Goal: Information Seeking & Learning: Learn about a topic

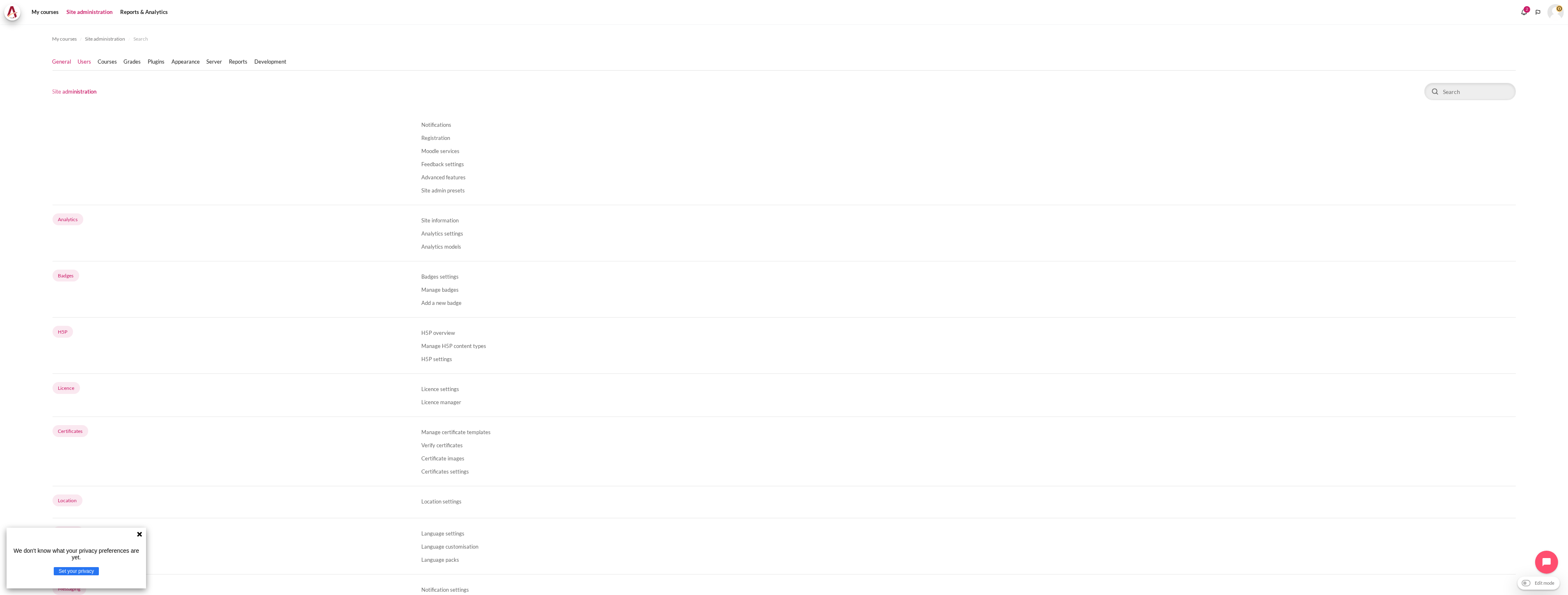
click at [81, 58] on link "Users" at bounding box center [85, 62] width 13 height 8
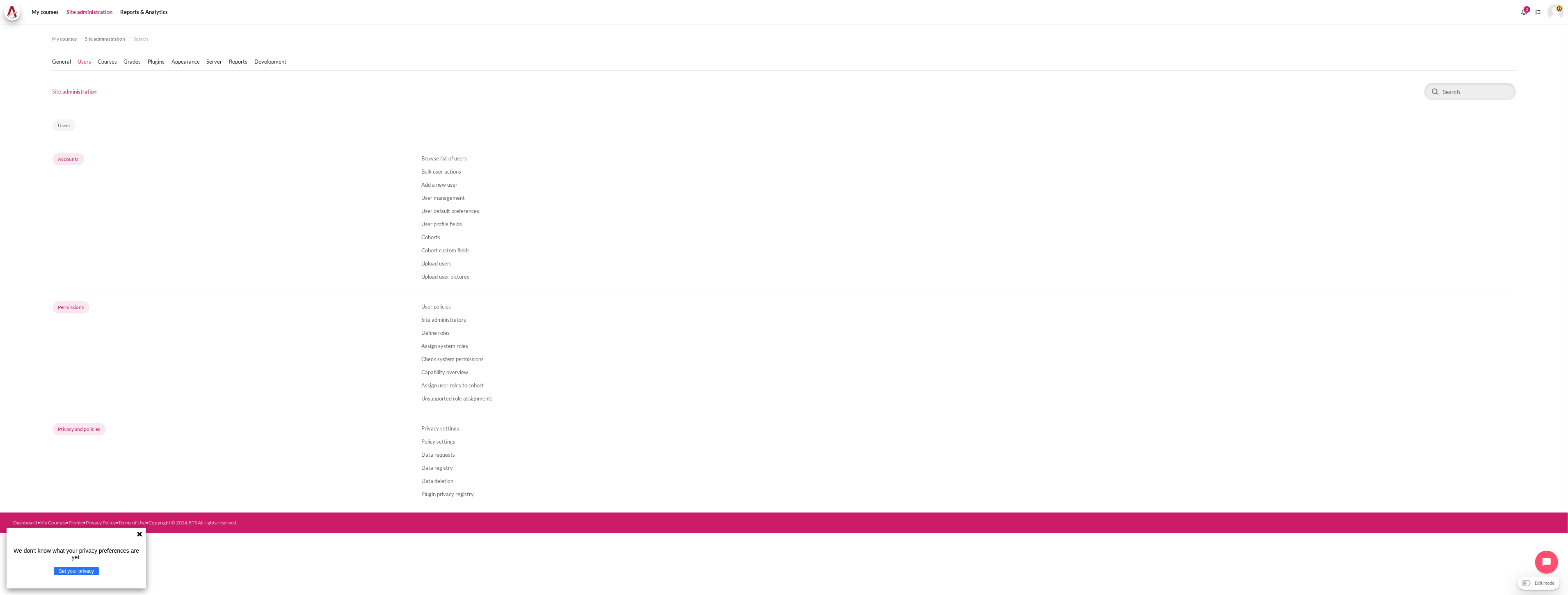
click at [437, 161] on li "Browse list of users" at bounding box center [969, 158] width 1095 height 13
click at [437, 158] on link "Browse list of users" at bounding box center [444, 158] width 46 height 7
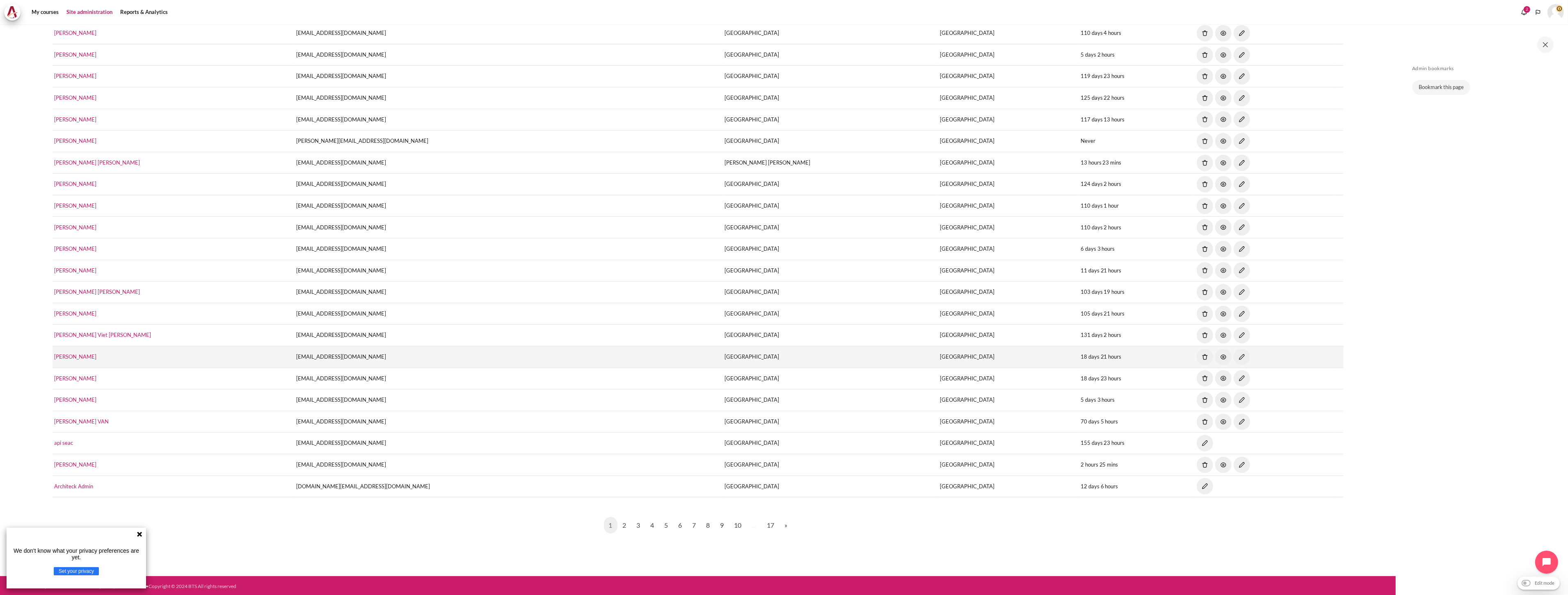
scroll to position [442, 0]
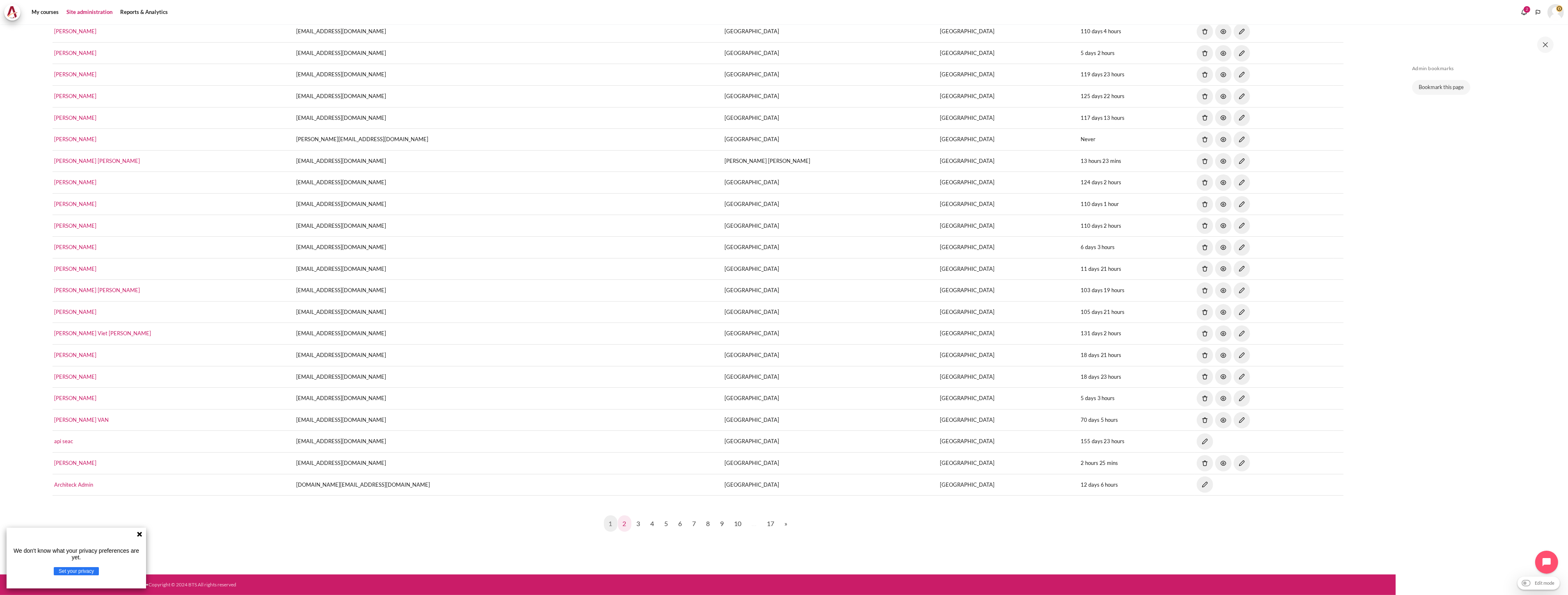
click at [627, 521] on link "2" at bounding box center [624, 523] width 13 height 16
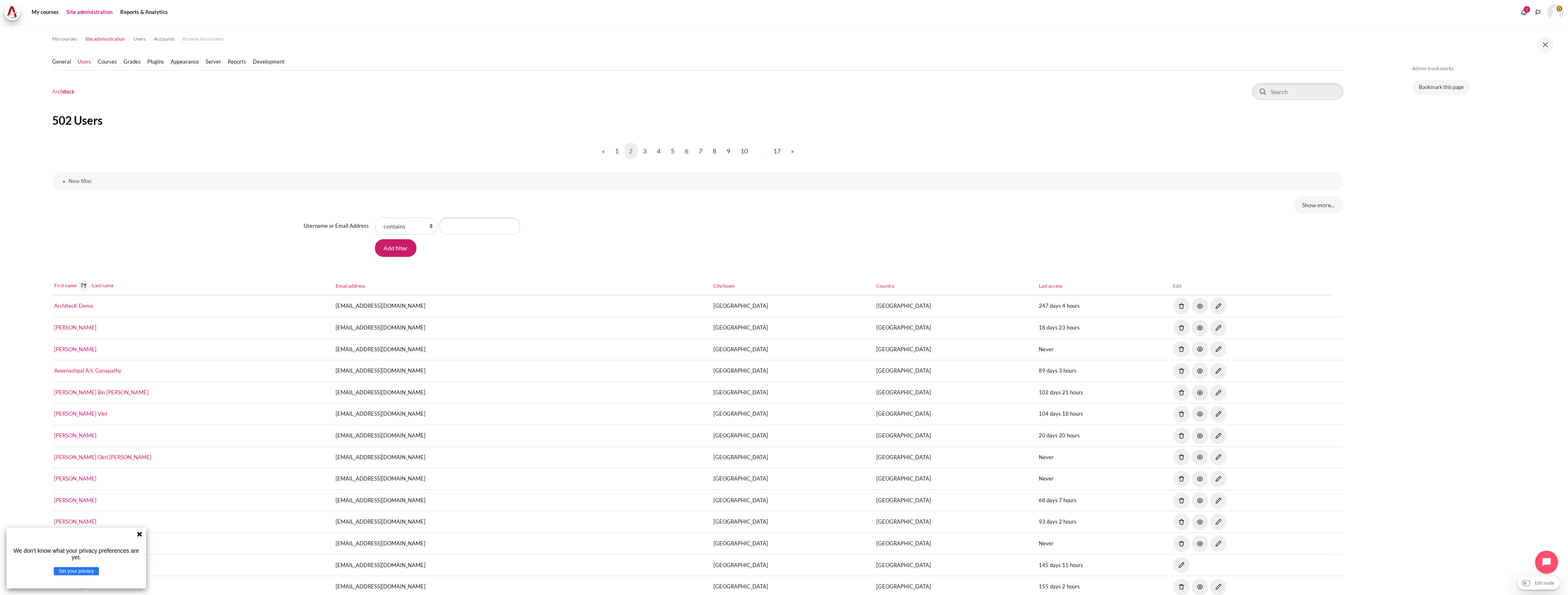
click at [101, 42] on span "Site administration" at bounding box center [106, 39] width 40 height 7
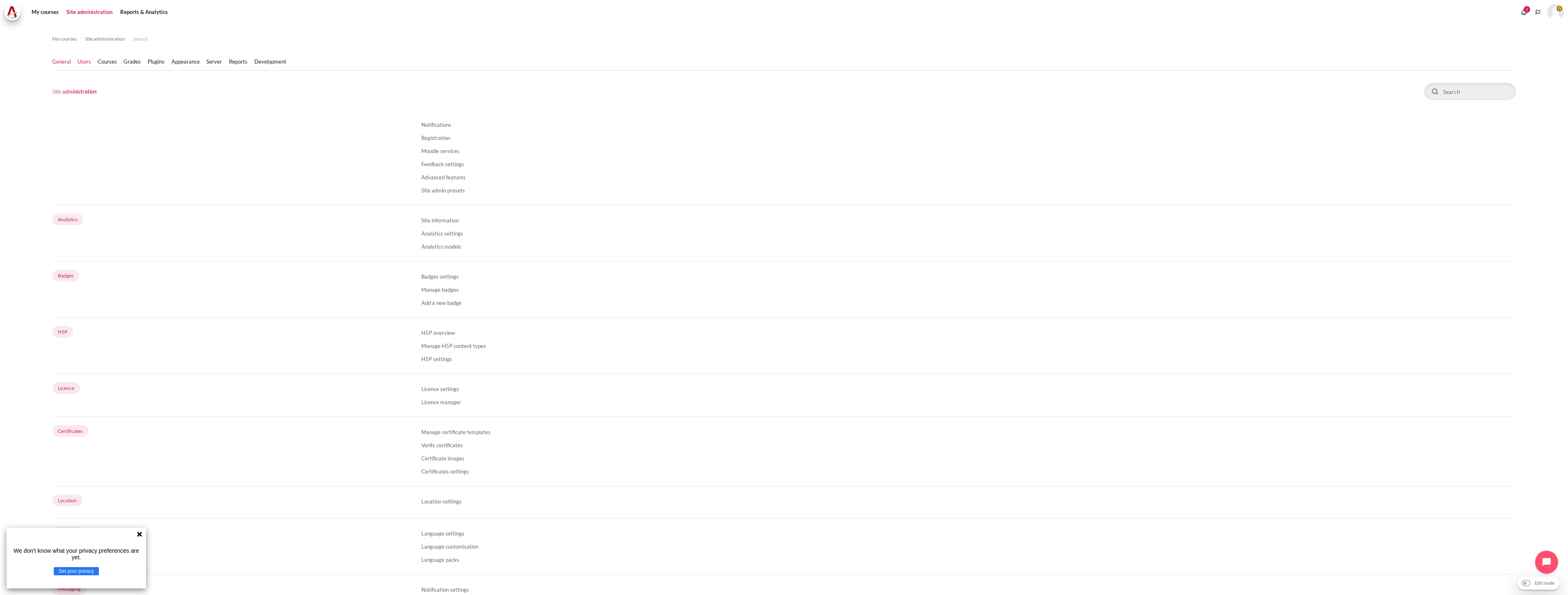
click at [86, 60] on link "Users" at bounding box center [85, 62] width 13 height 8
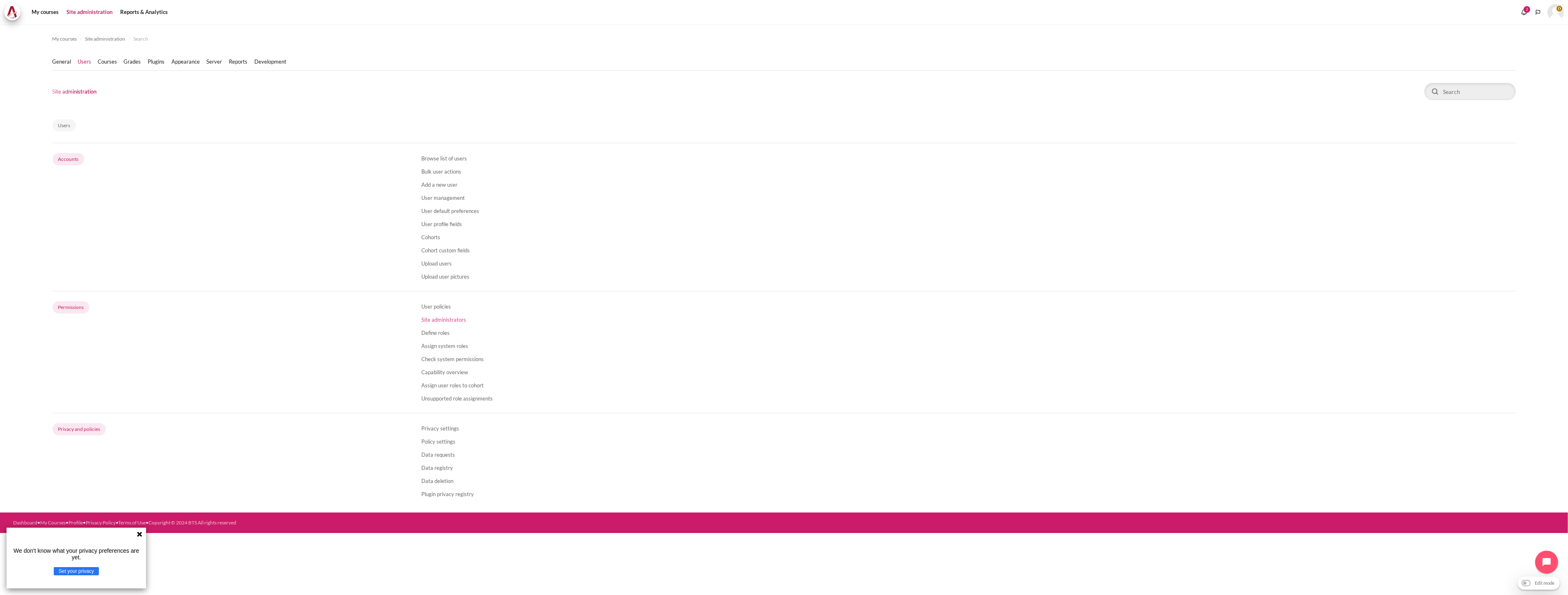
click at [455, 321] on link "Site administrators" at bounding box center [443, 319] width 45 height 7
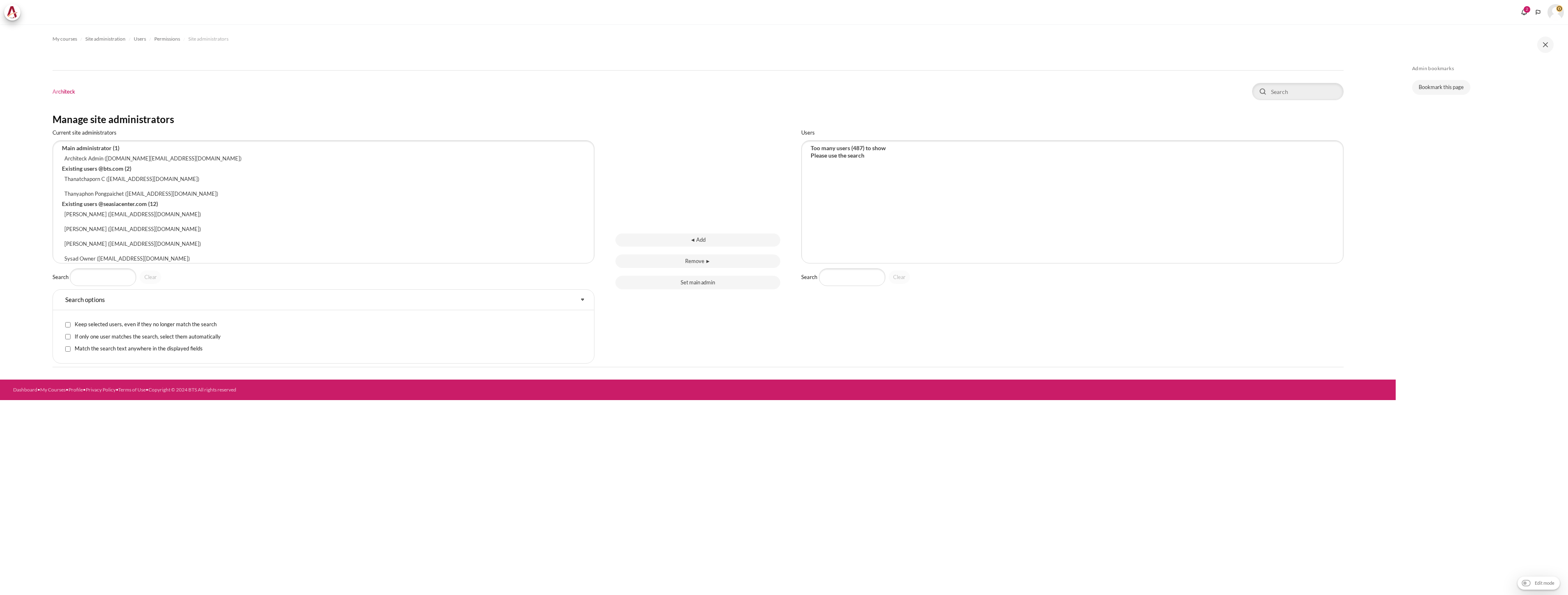
select select "Content"
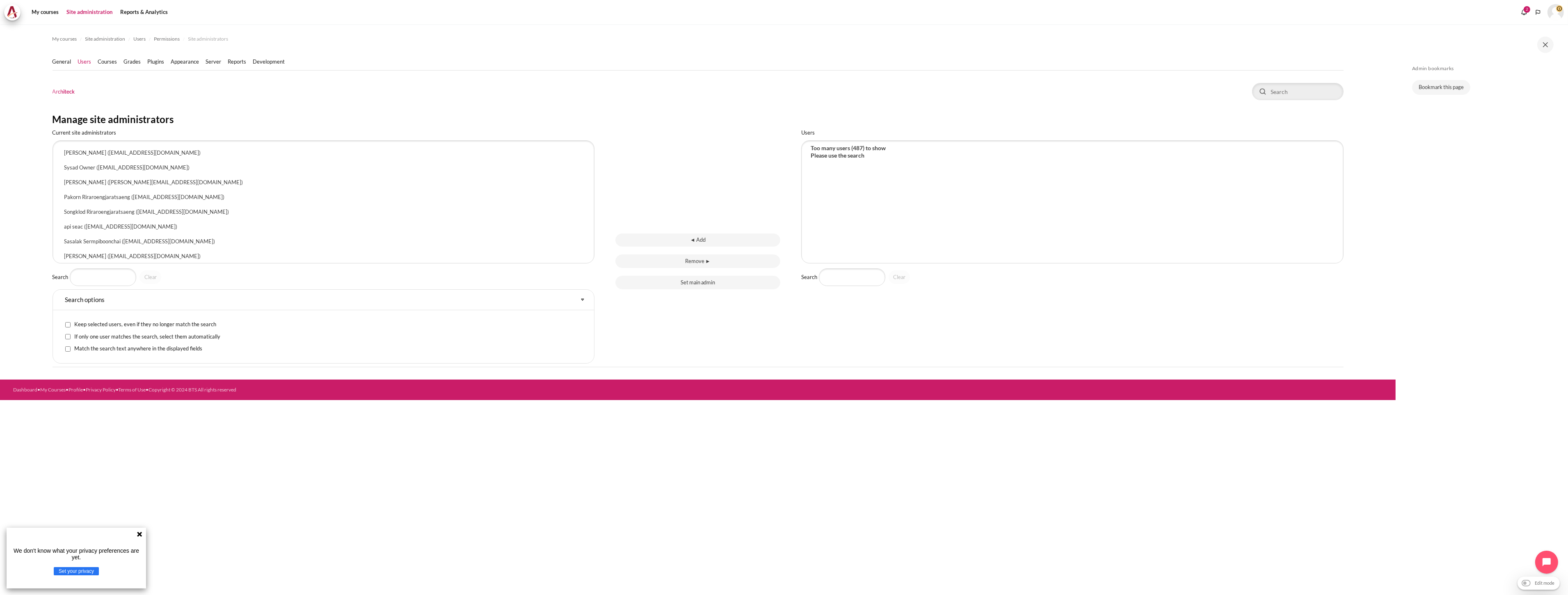
scroll to position [121, 0]
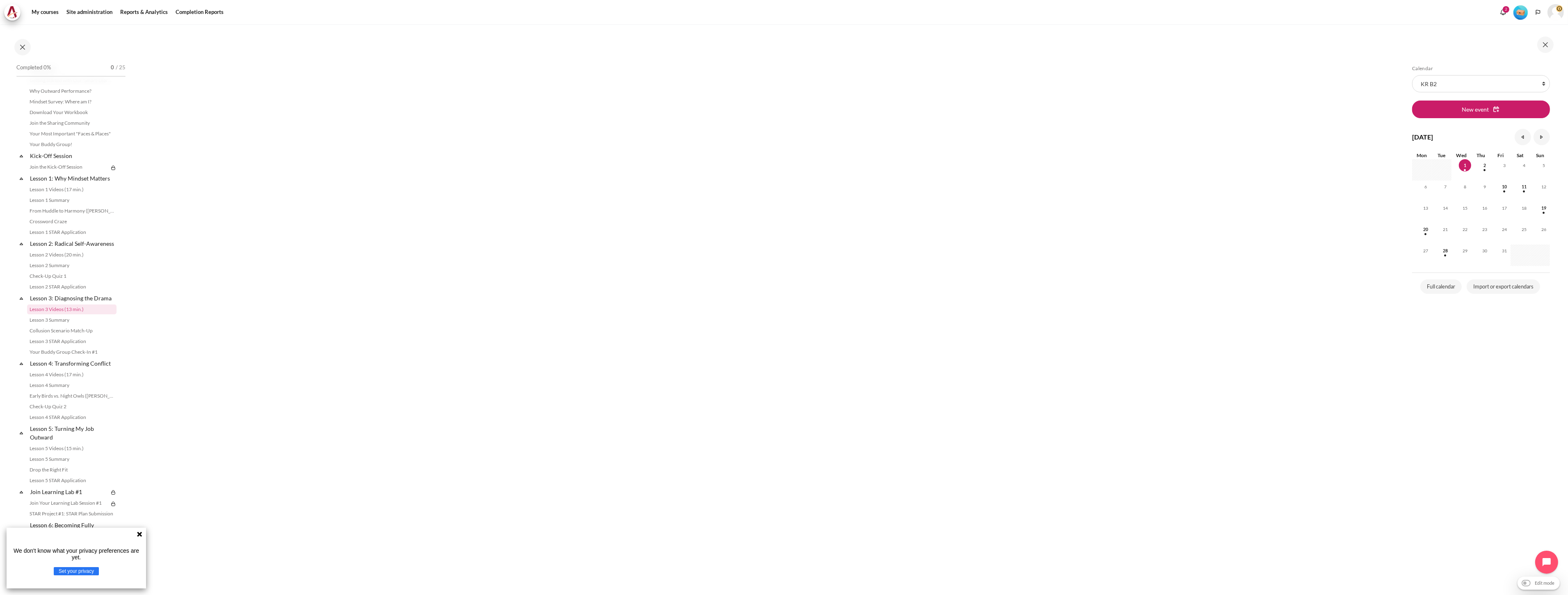
scroll to position [513, 0]
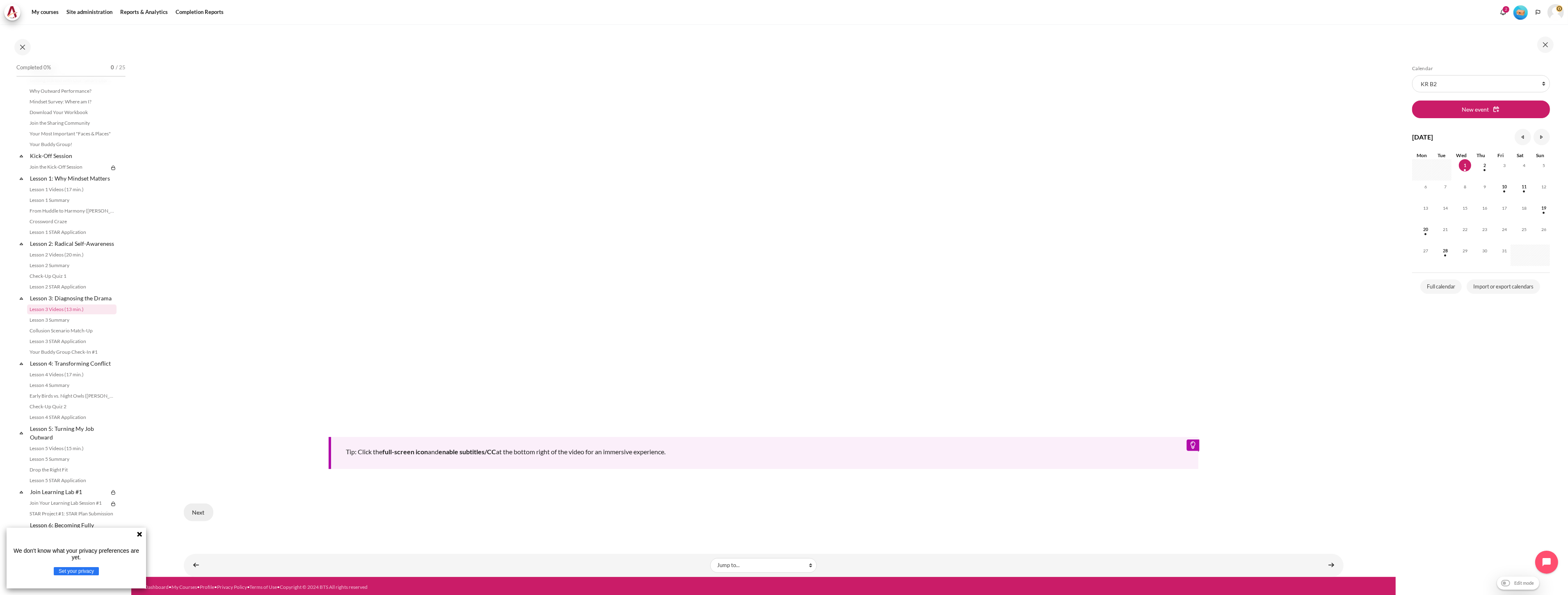
click at [202, 503] on button "Next" at bounding box center [199, 512] width 29 height 17
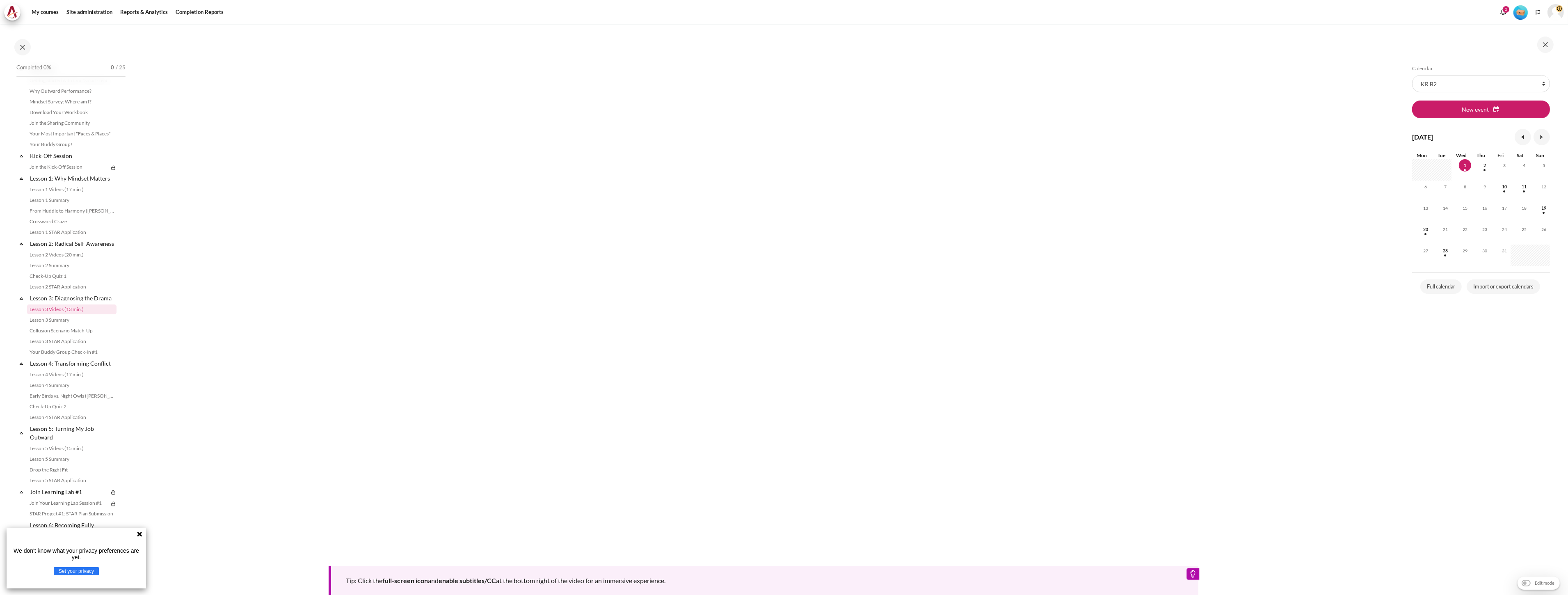
scroll to position [513, 0]
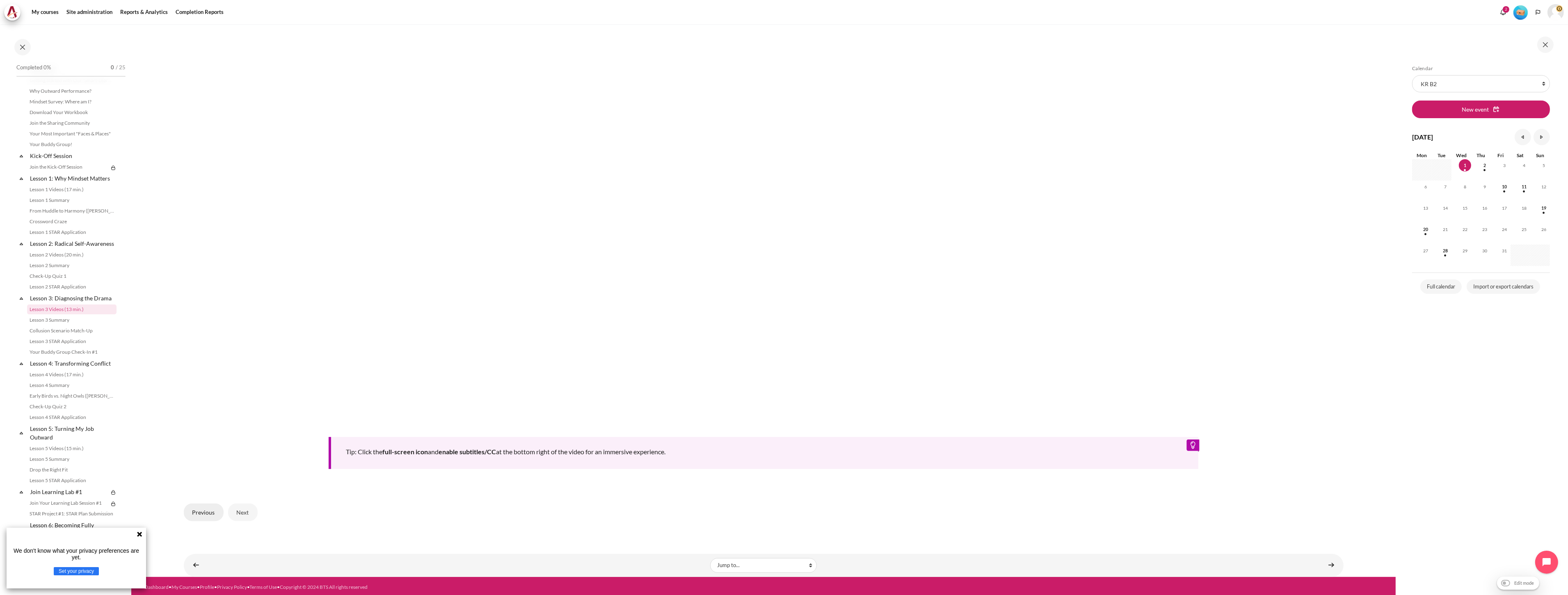
click at [208, 516] on button "Previous" at bounding box center [203, 512] width 40 height 17
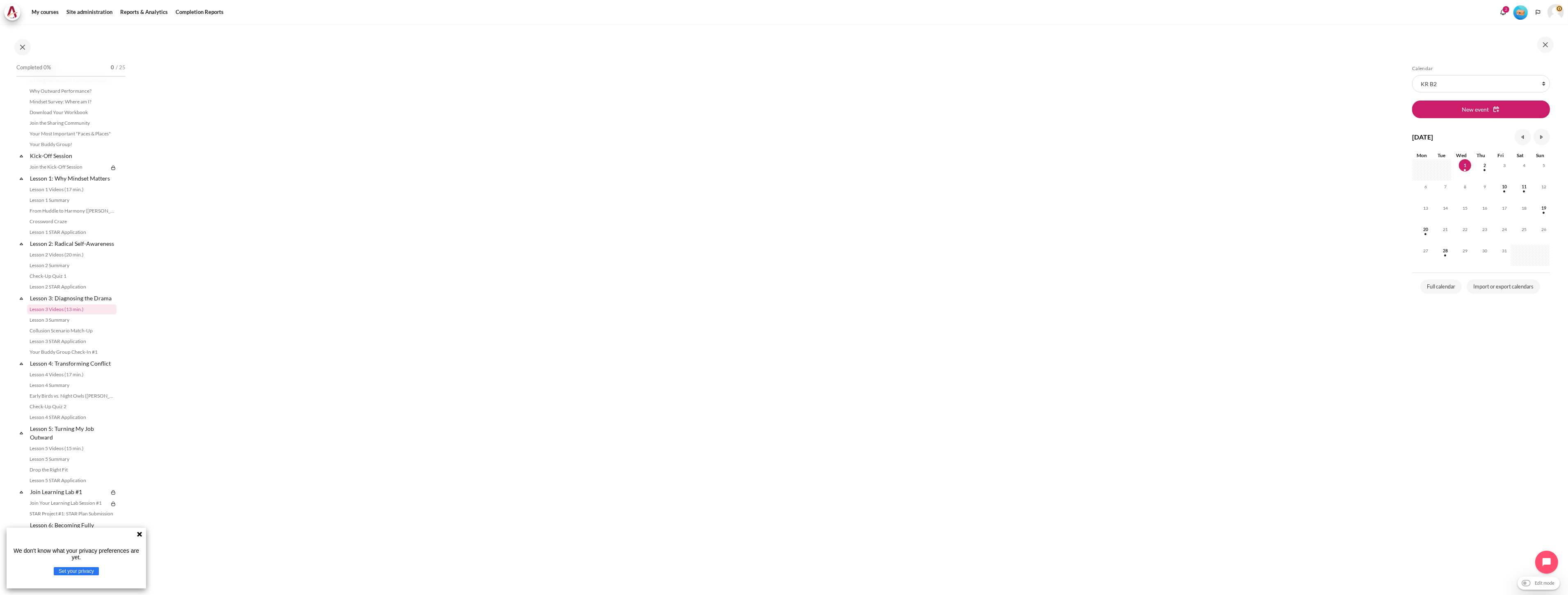
scroll to position [502, 0]
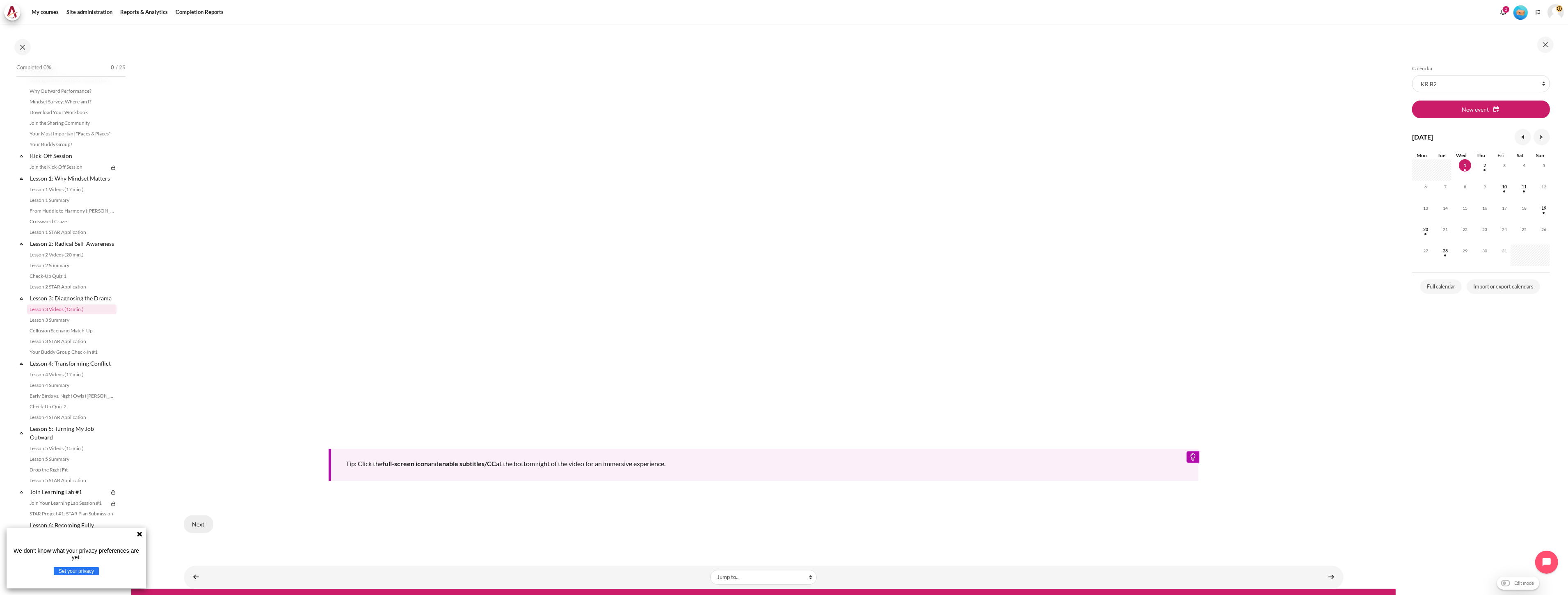
click at [206, 524] on button "Next" at bounding box center [199, 524] width 29 height 17
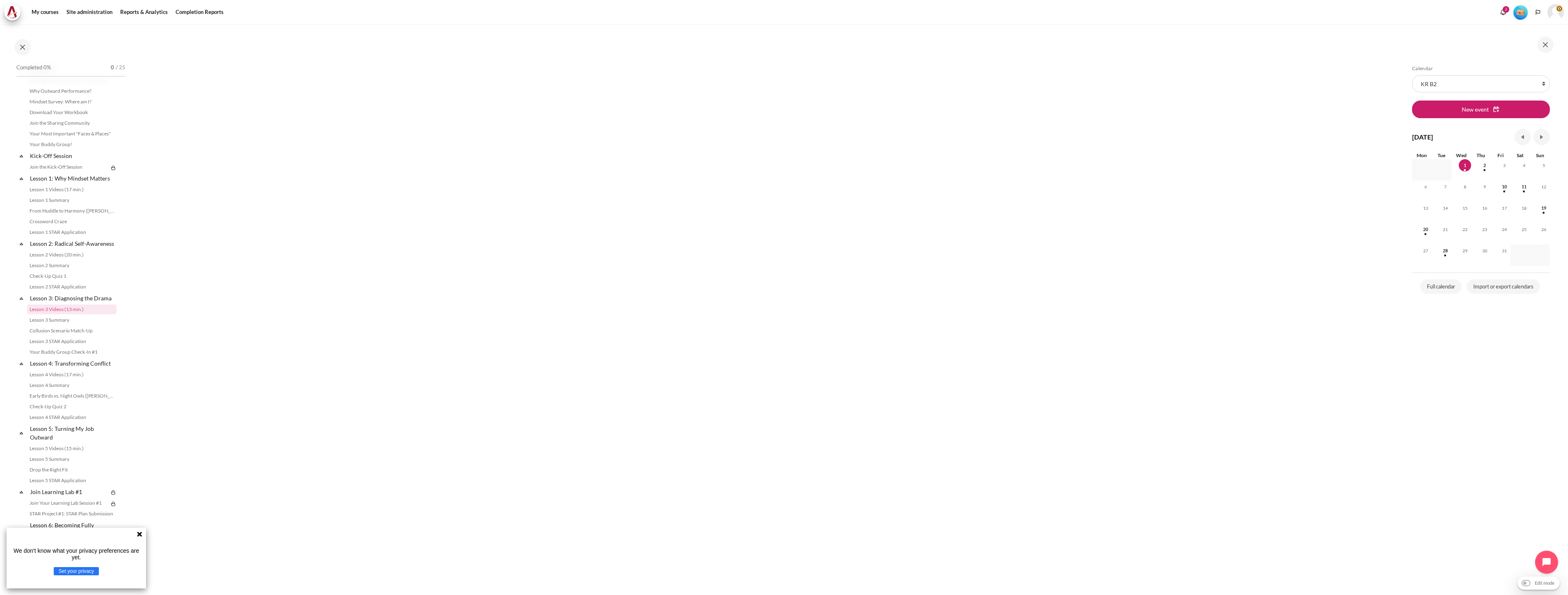
scroll to position [502, 0]
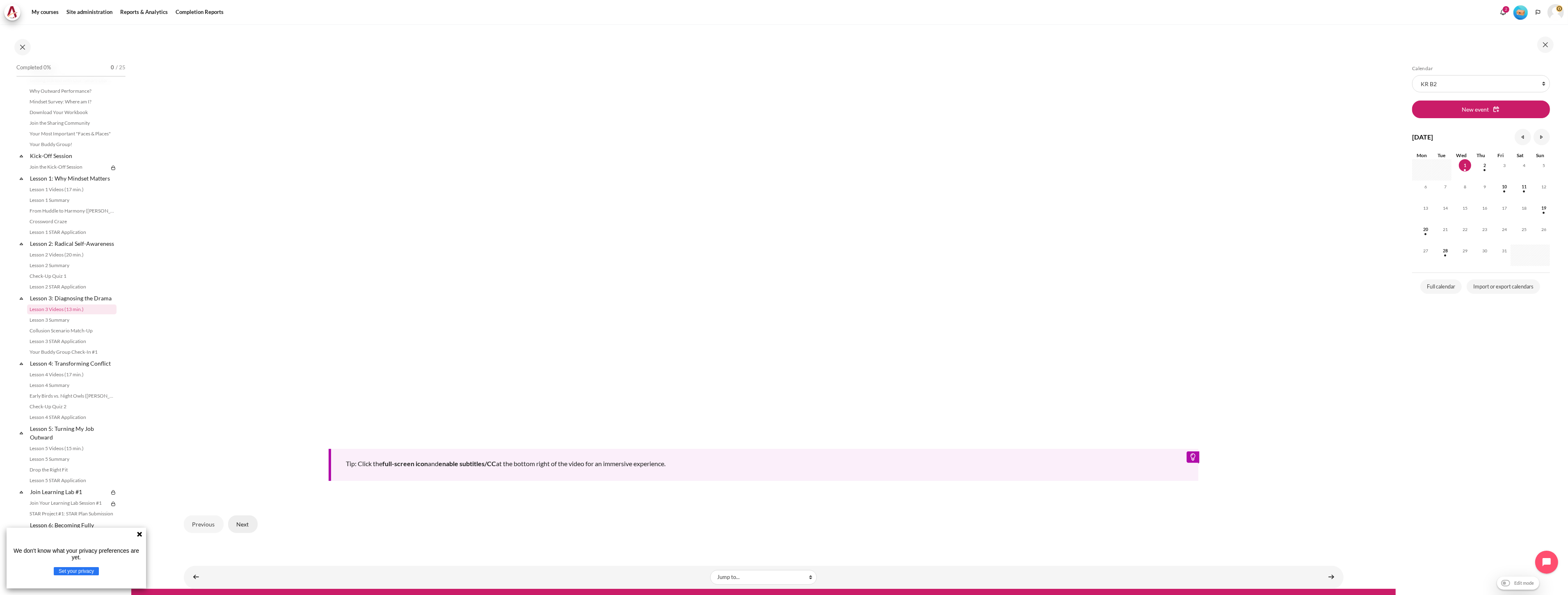
click at [233, 521] on button "Next" at bounding box center [242, 524] width 29 height 17
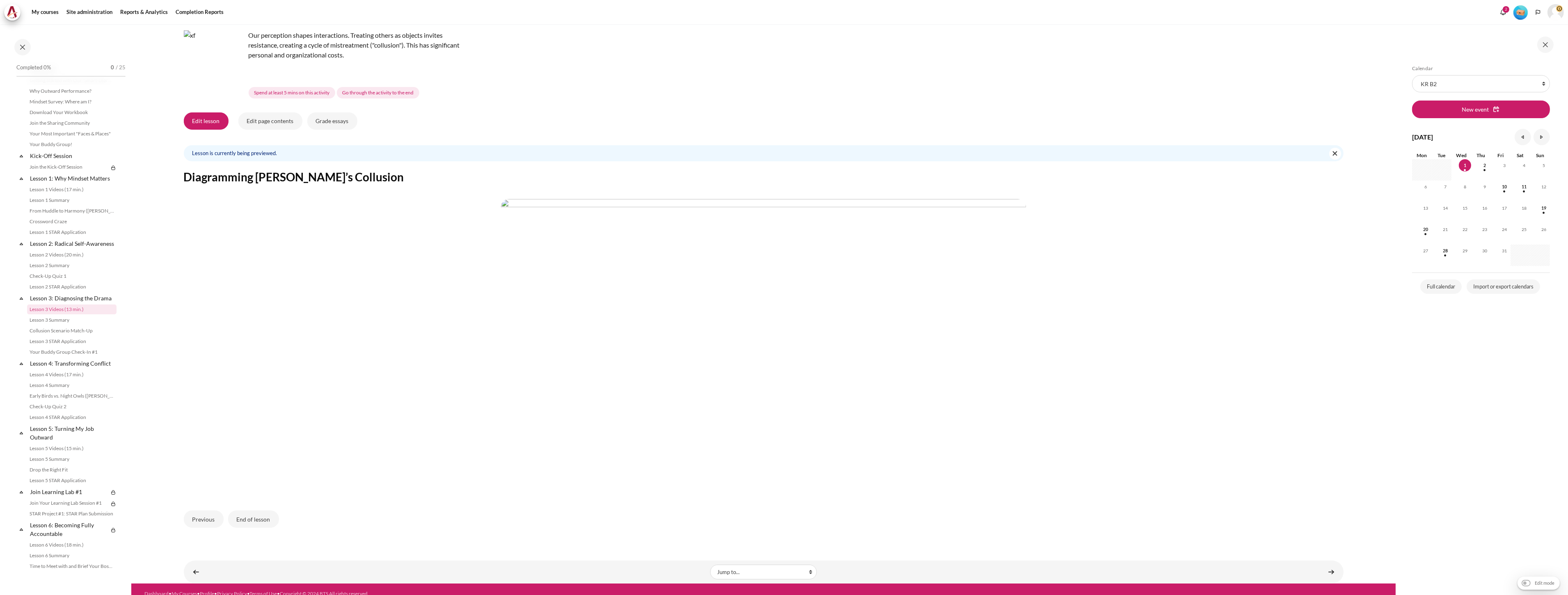
scroll to position [88, 0]
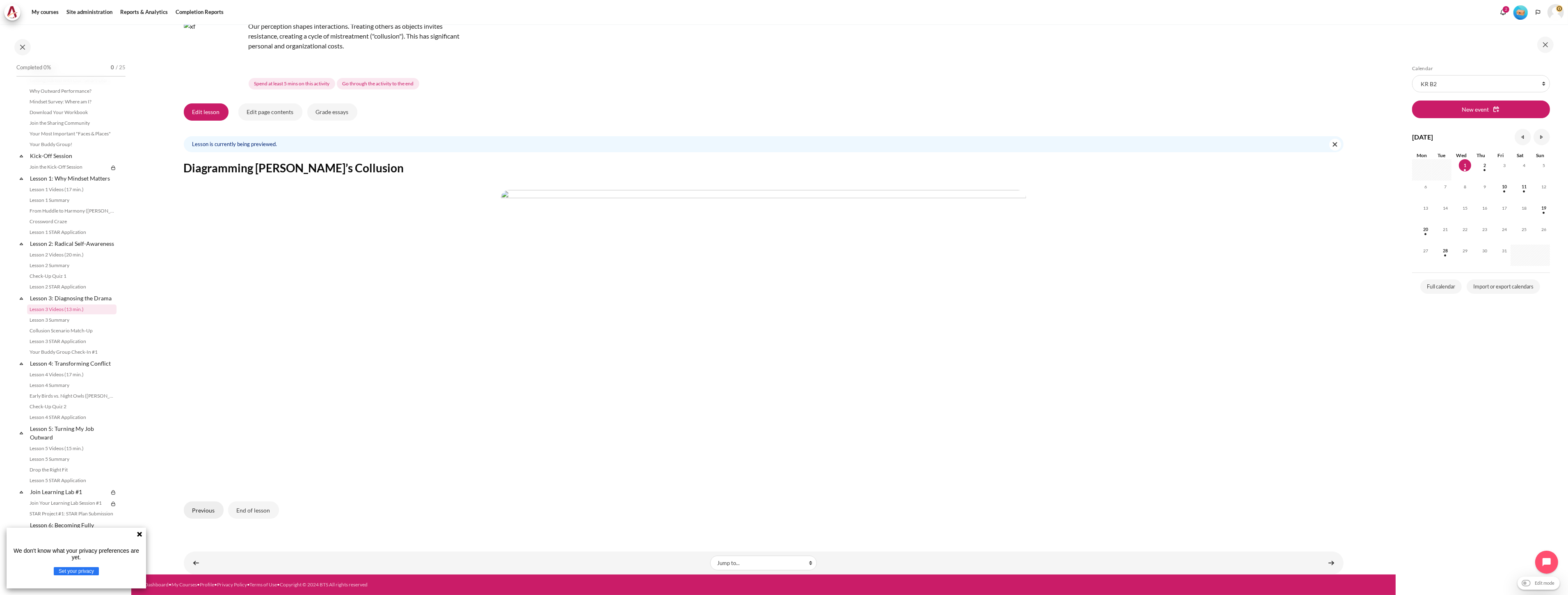
click at [204, 509] on button "Previous" at bounding box center [203, 510] width 40 height 17
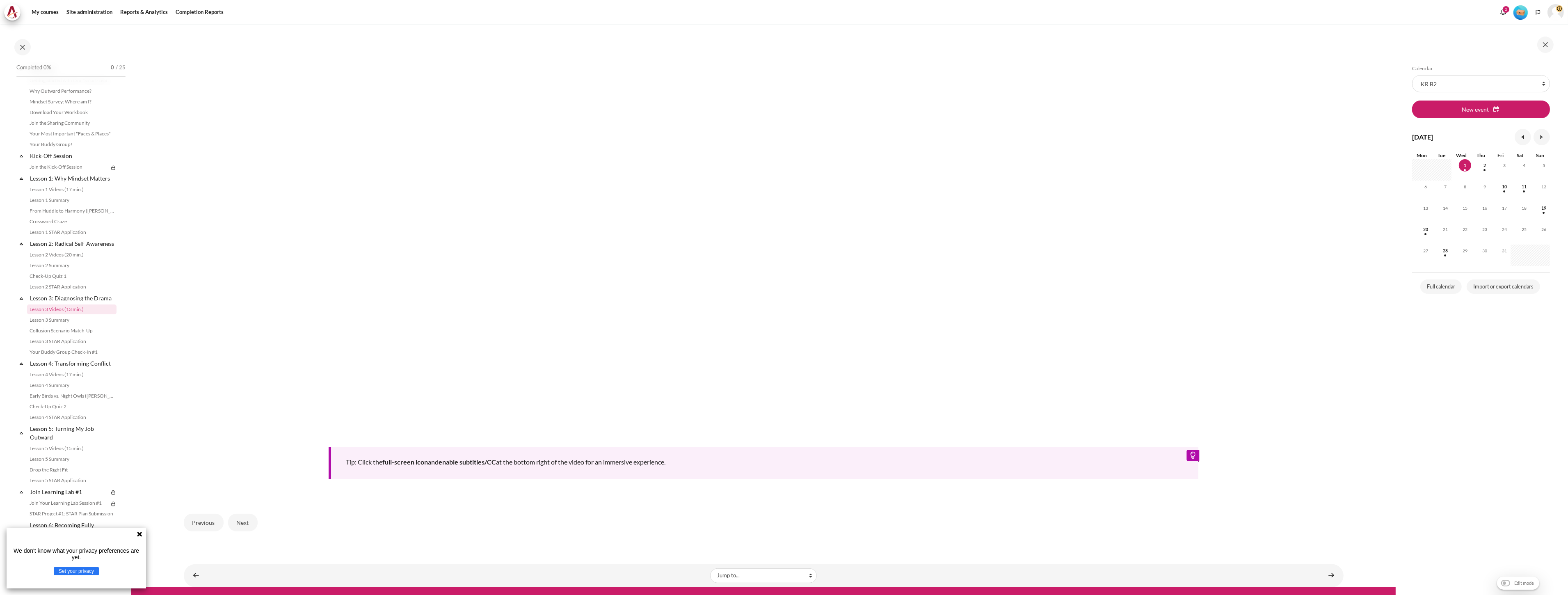
scroll to position [513, 0]
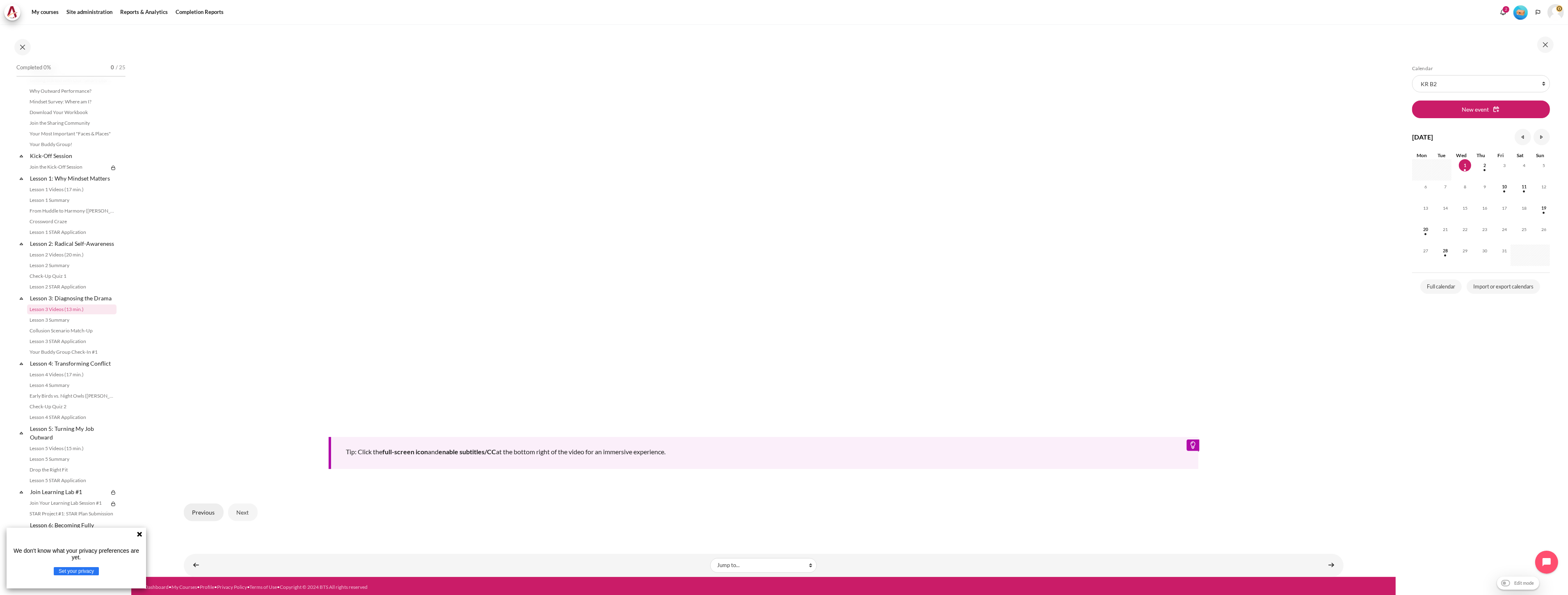
click at [199, 509] on button "Previous" at bounding box center [203, 512] width 40 height 17
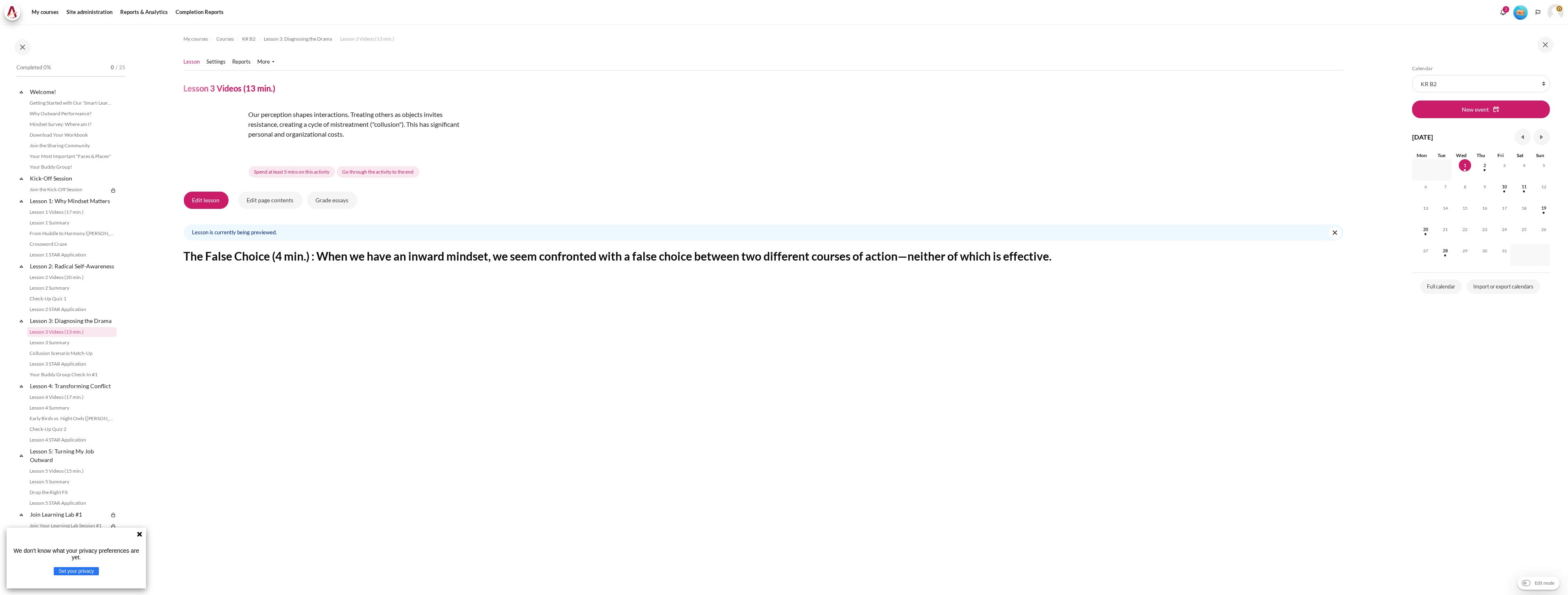
scroll to position [23, 0]
click at [67, 189] on link "Lesson 1 Videos (17 min.)" at bounding box center [71, 189] width 89 height 10
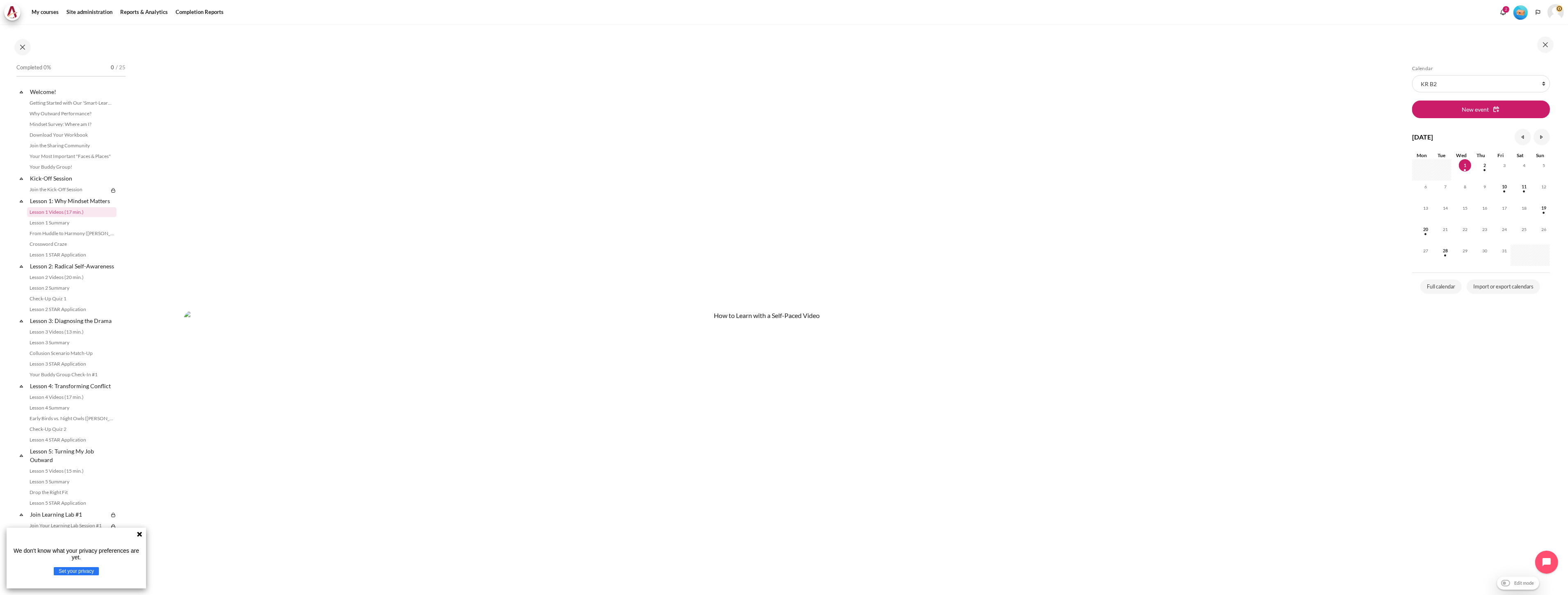
scroll to position [839, 0]
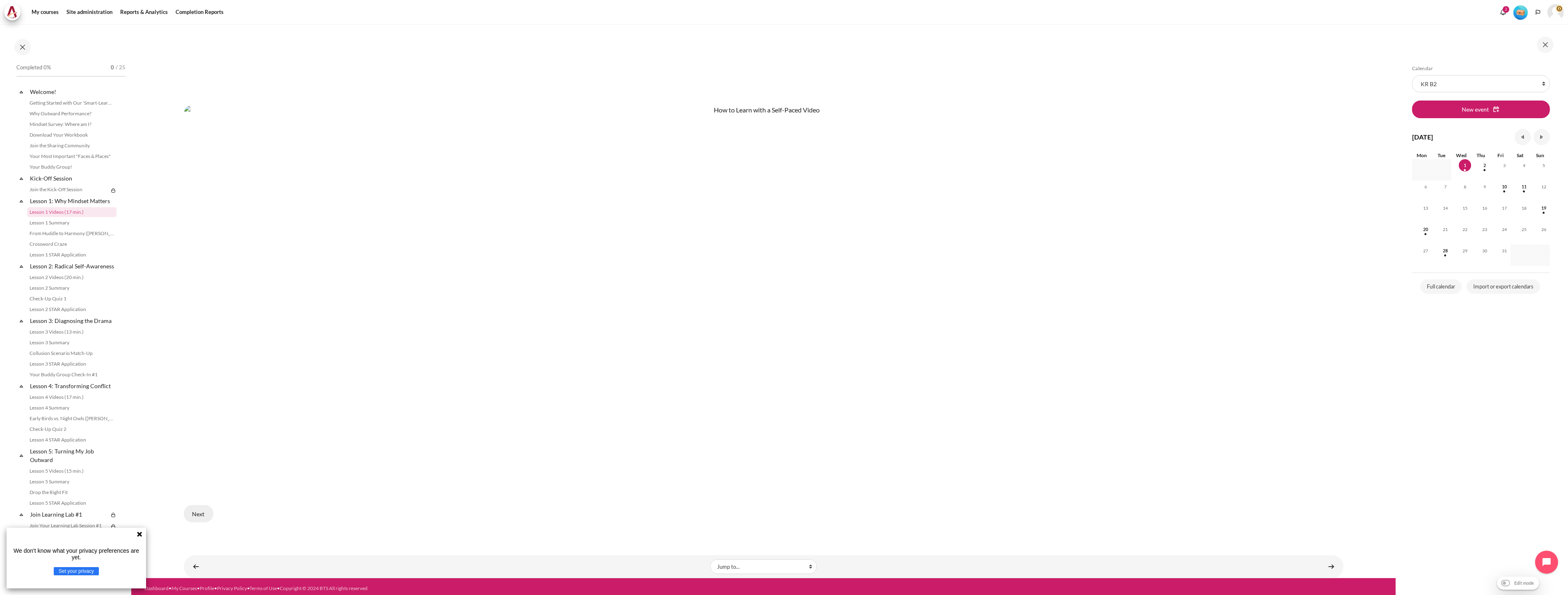
click at [197, 517] on button "Next" at bounding box center [199, 514] width 29 height 17
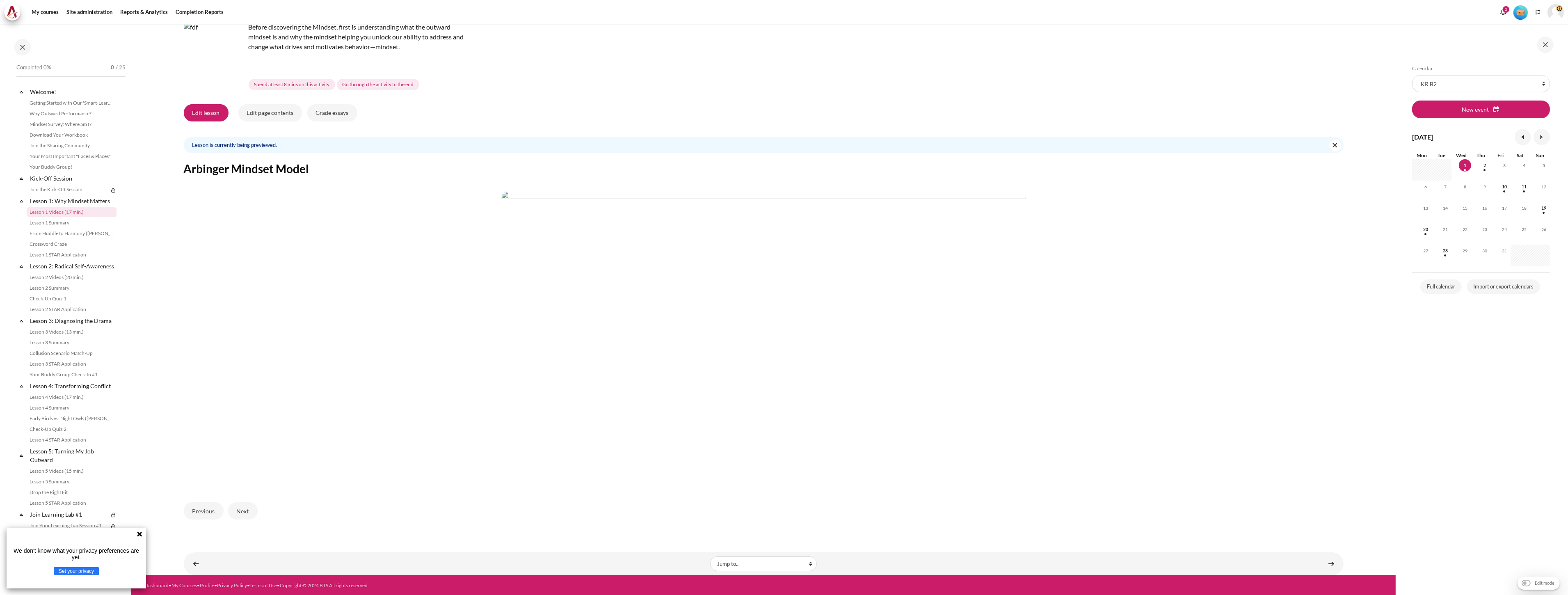
scroll to position [85, 0]
click at [246, 513] on button "Next" at bounding box center [242, 510] width 29 height 17
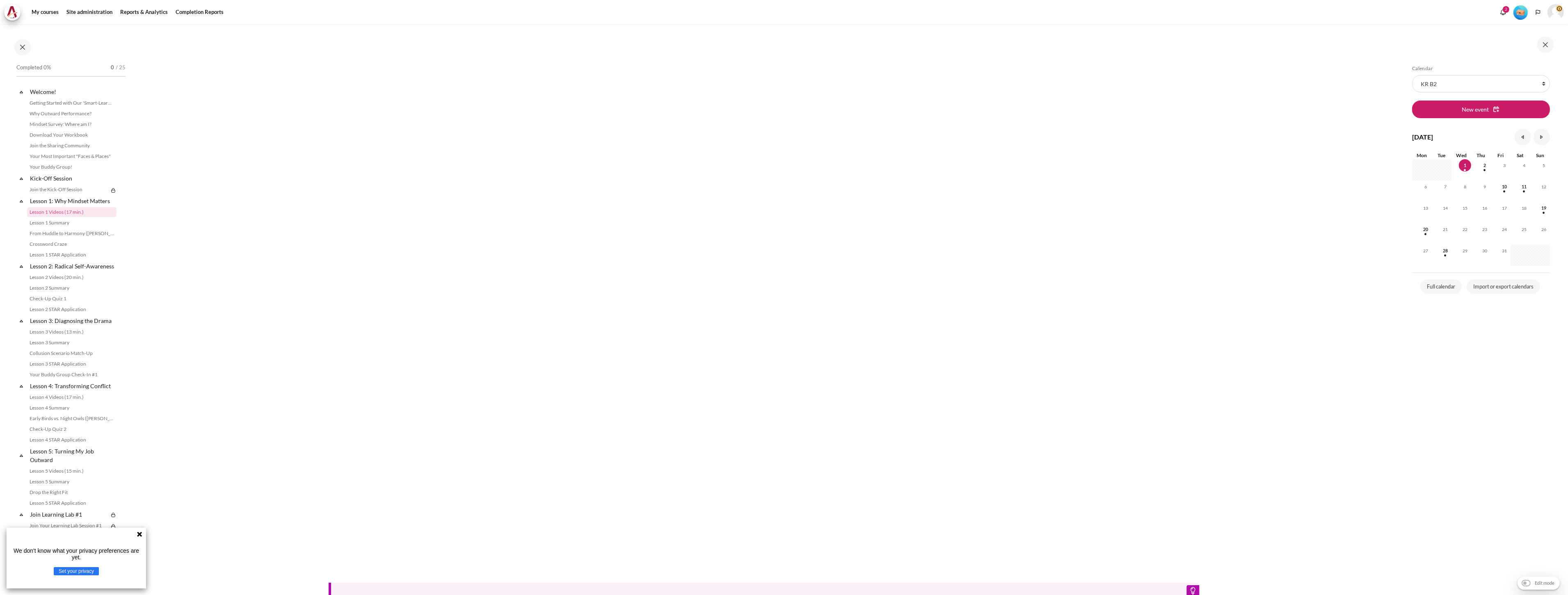
scroll to position [510, 0]
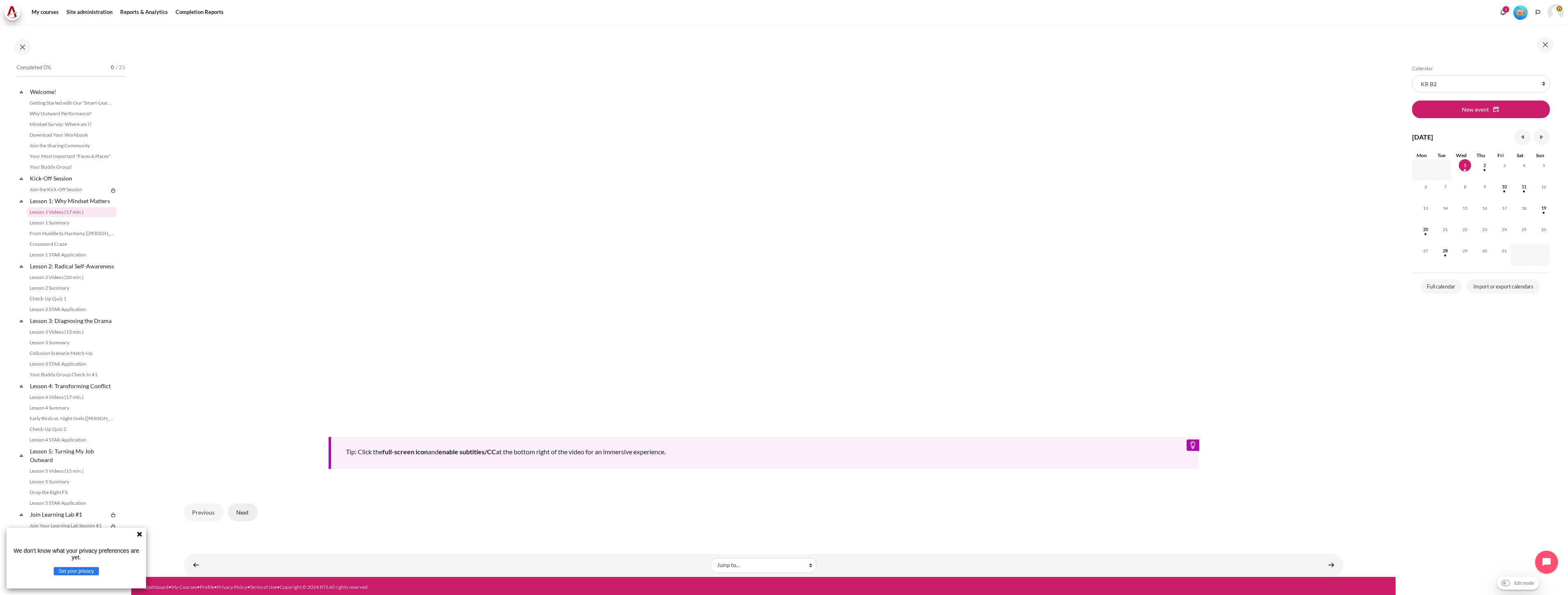
click at [241, 508] on button "Next" at bounding box center [242, 512] width 29 height 17
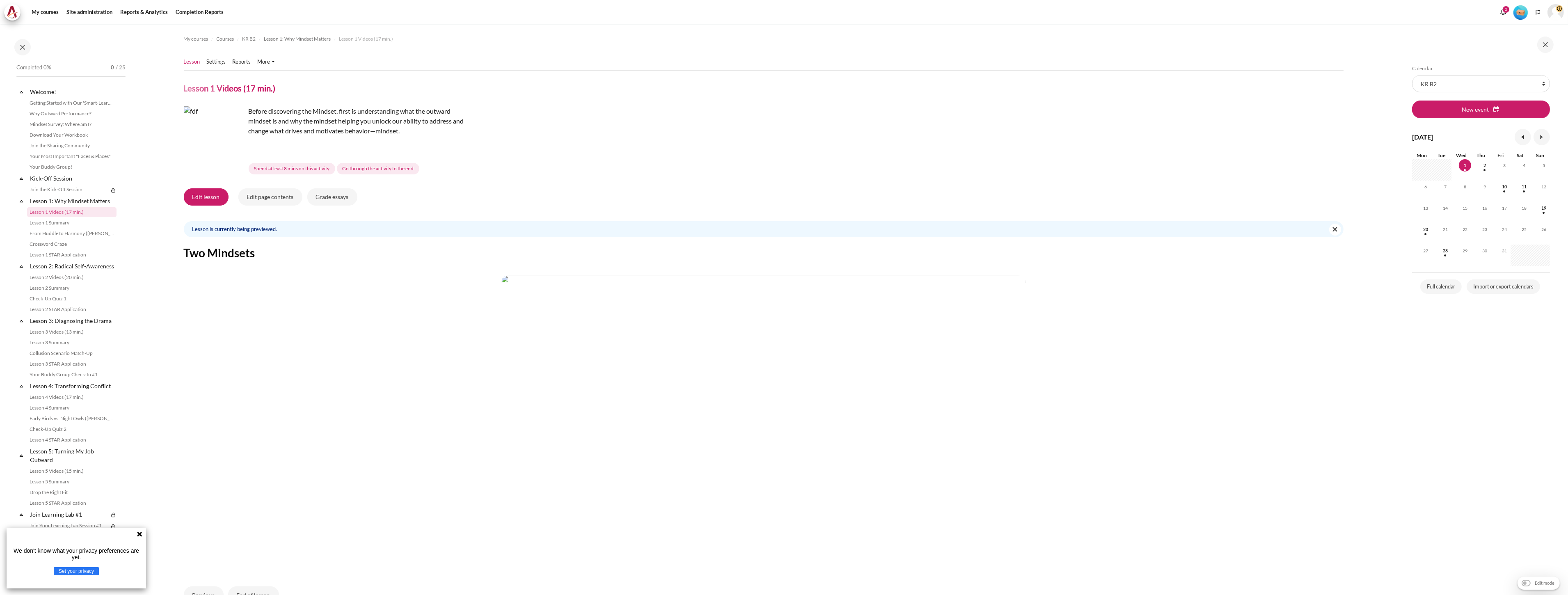
scroll to position [85, 0]
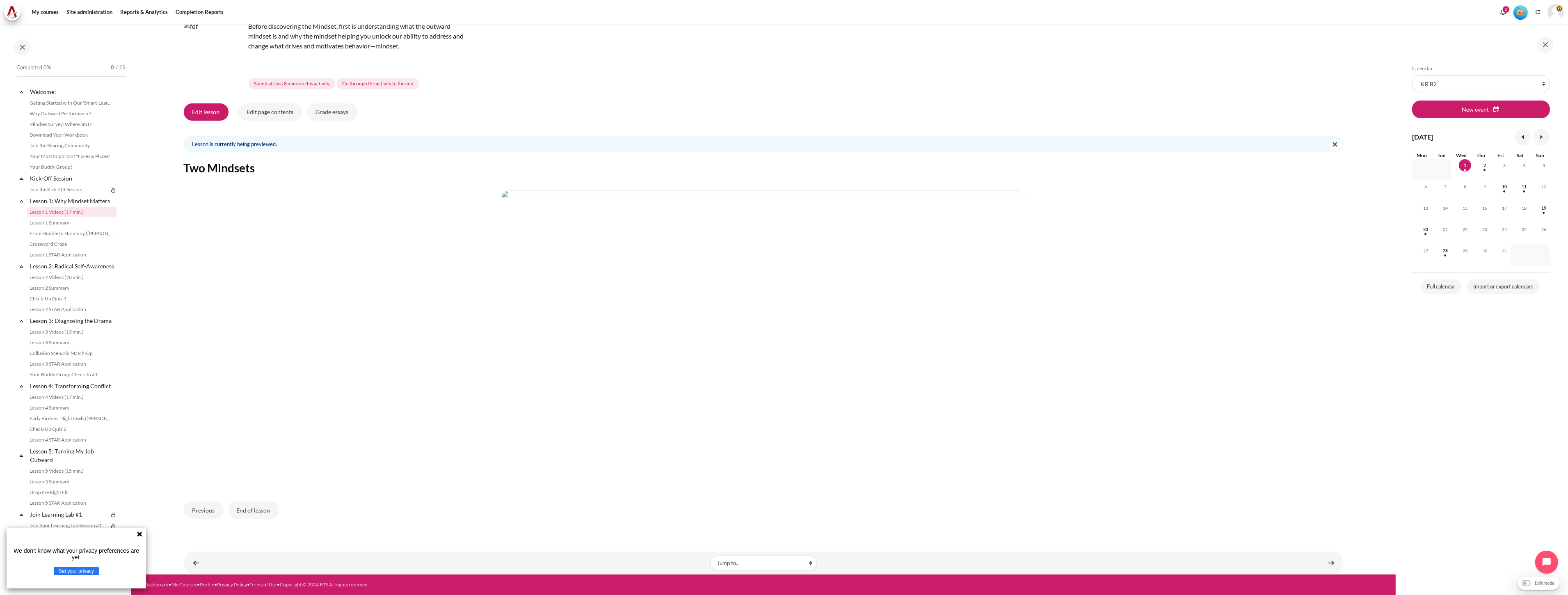
drag, startPoint x: 254, startPoint y: 512, endPoint x: 197, endPoint y: 524, distance: 58.2
click at [203, 531] on div "My courses Courses KR B2 Lesson 1: Why Mindset Matters Lesson 1 Videos (17 min.)" at bounding box center [764, 239] width 1159 height 600
click at [196, 513] on button "Previous" at bounding box center [203, 510] width 40 height 17
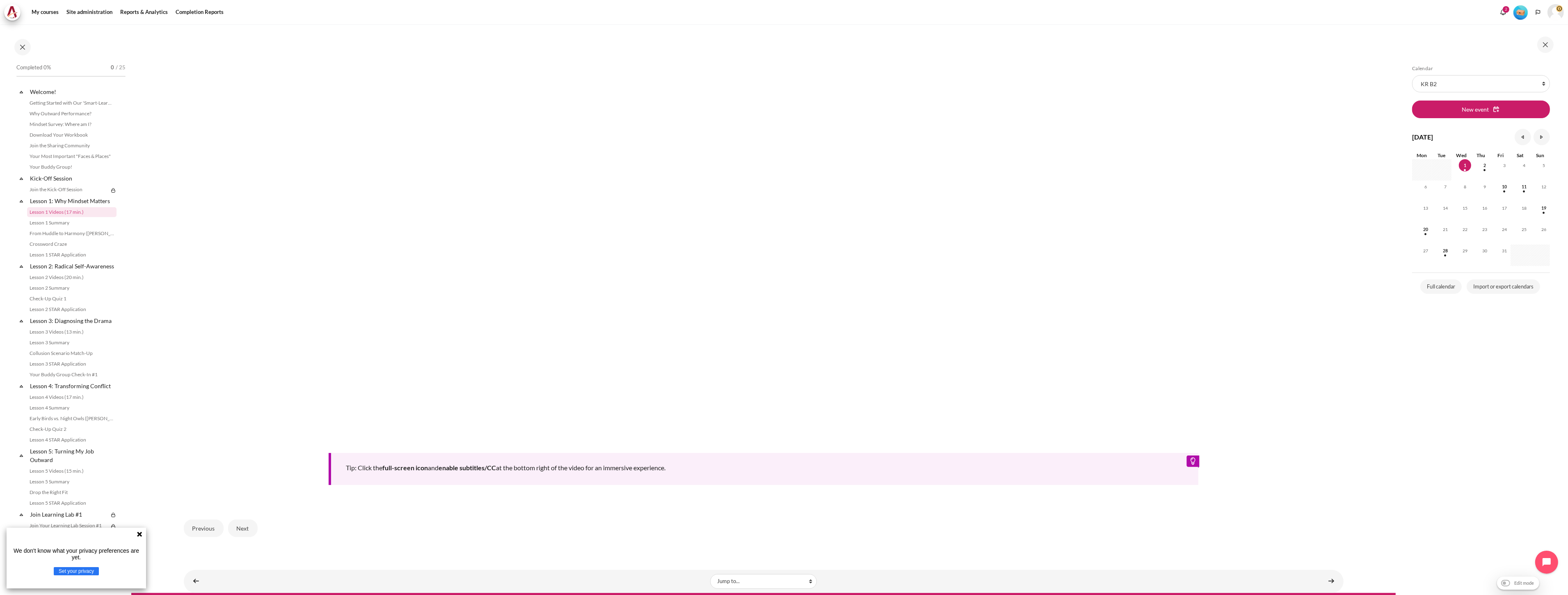
scroll to position [510, 0]
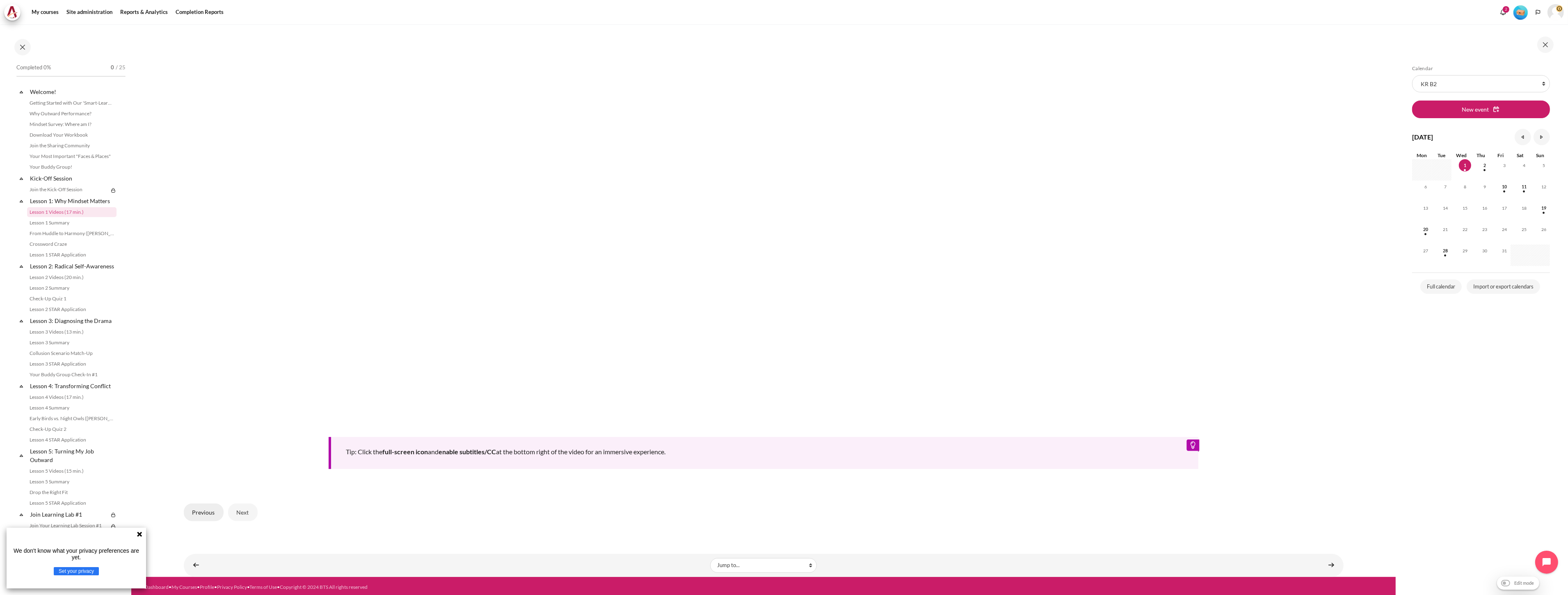
click at [207, 511] on button "Previous" at bounding box center [203, 512] width 40 height 17
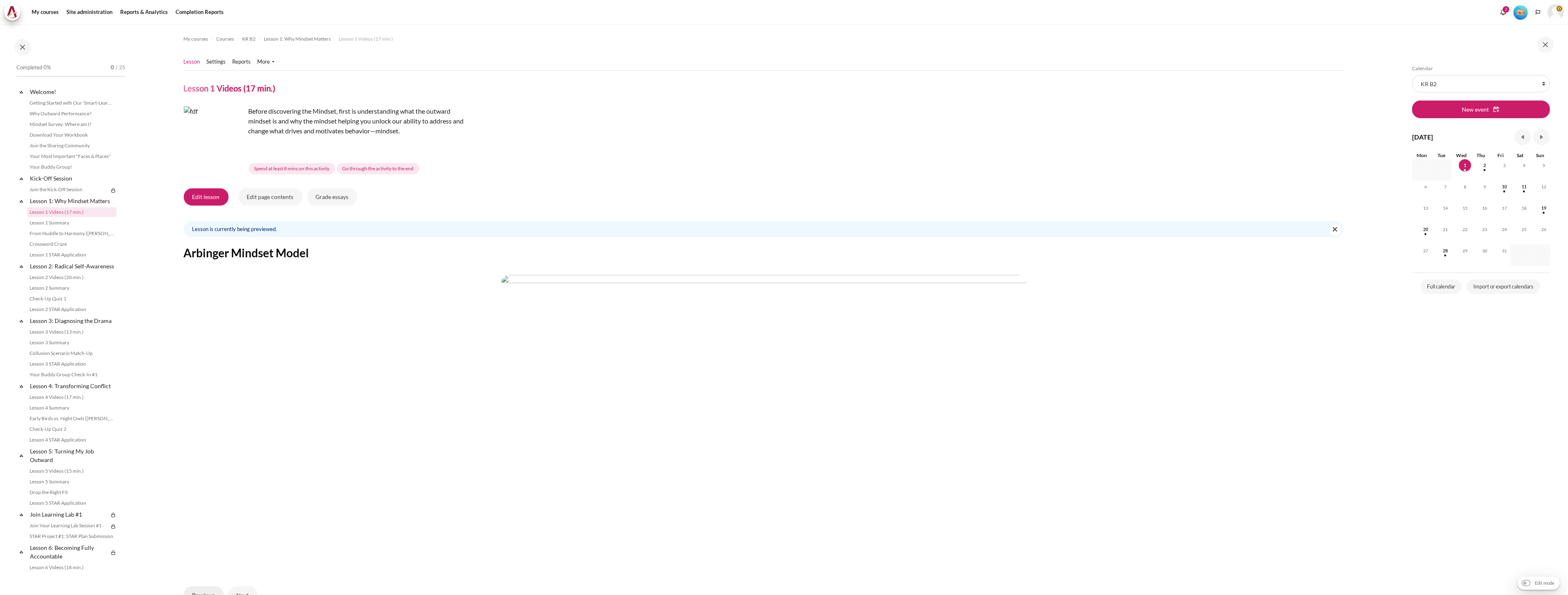
scroll to position [85, 0]
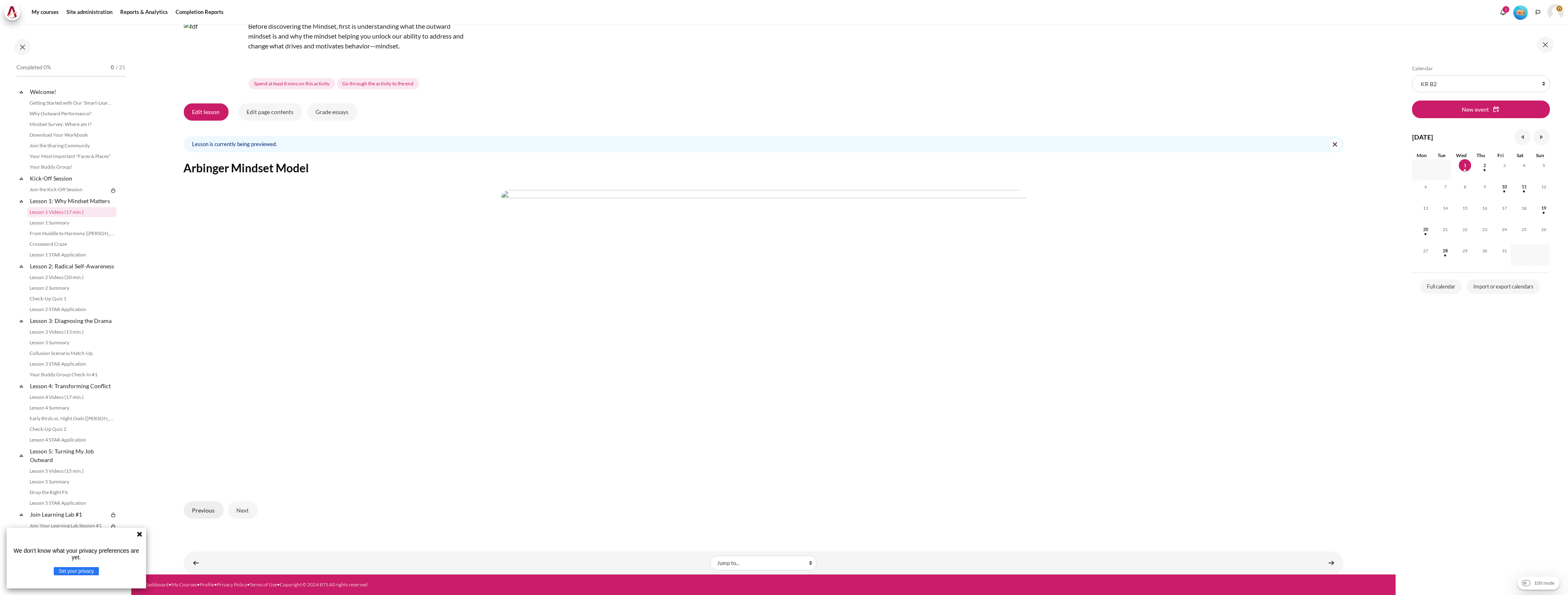
click at [199, 514] on button "Previous" at bounding box center [203, 510] width 40 height 17
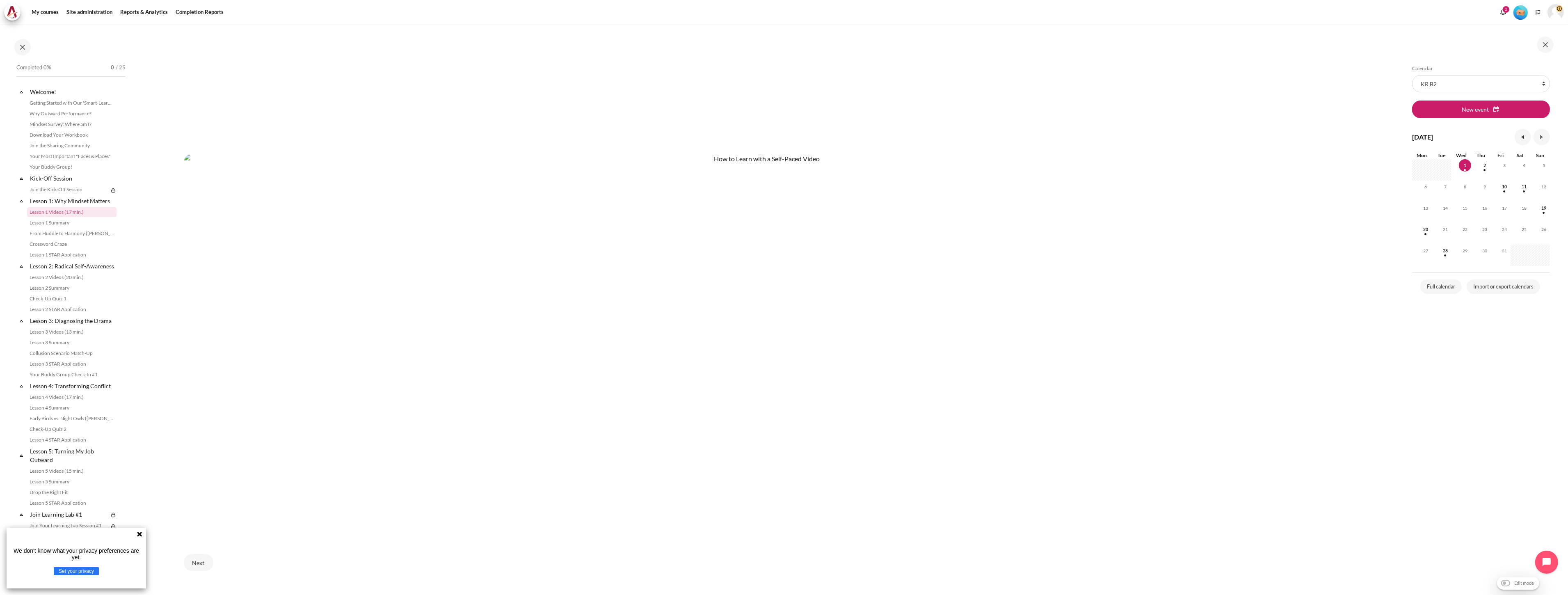
scroll to position [839, 0]
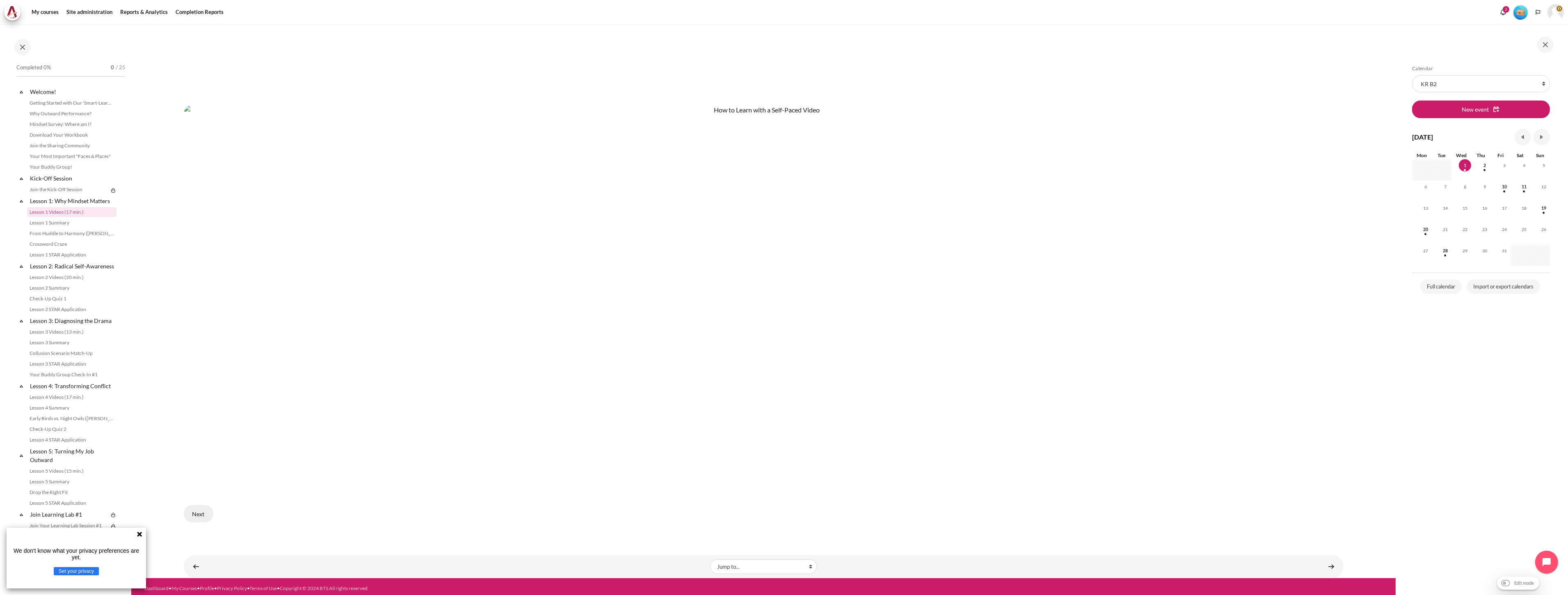
click at [202, 510] on button "Next" at bounding box center [199, 514] width 29 height 17
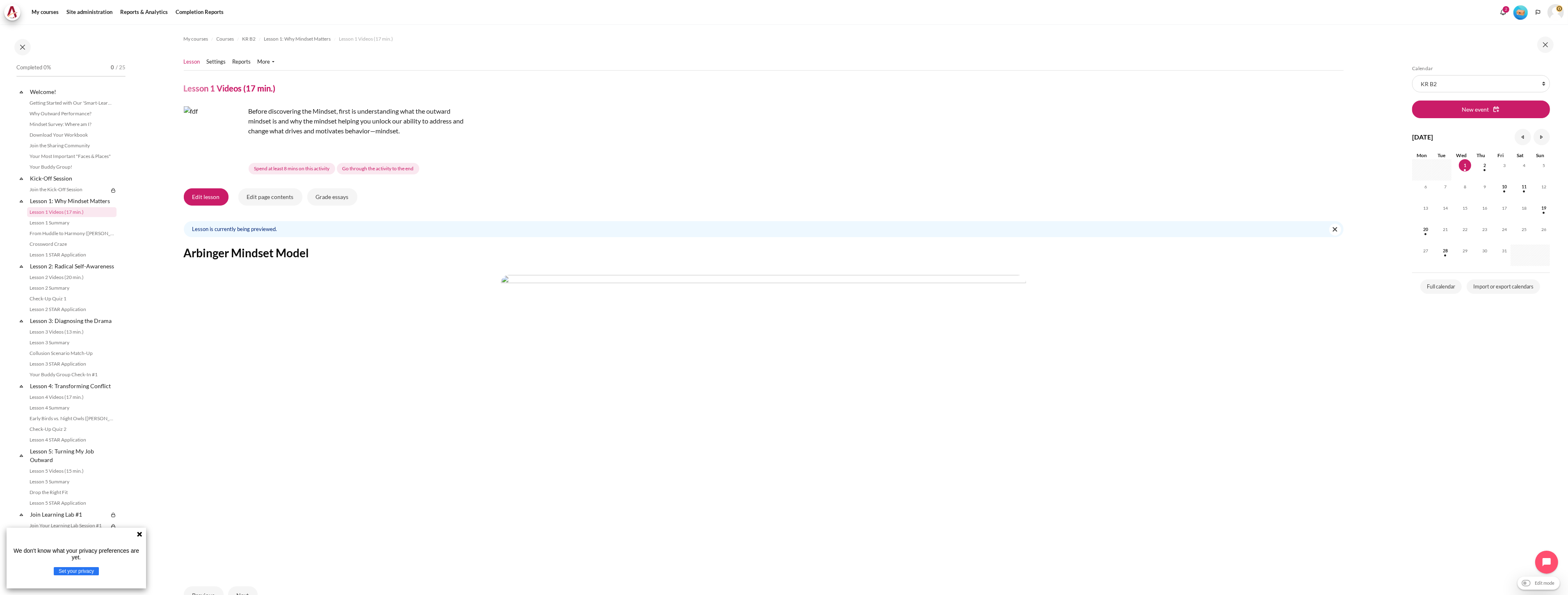
scroll to position [85, 0]
